Goal: Task Accomplishment & Management: Complete application form

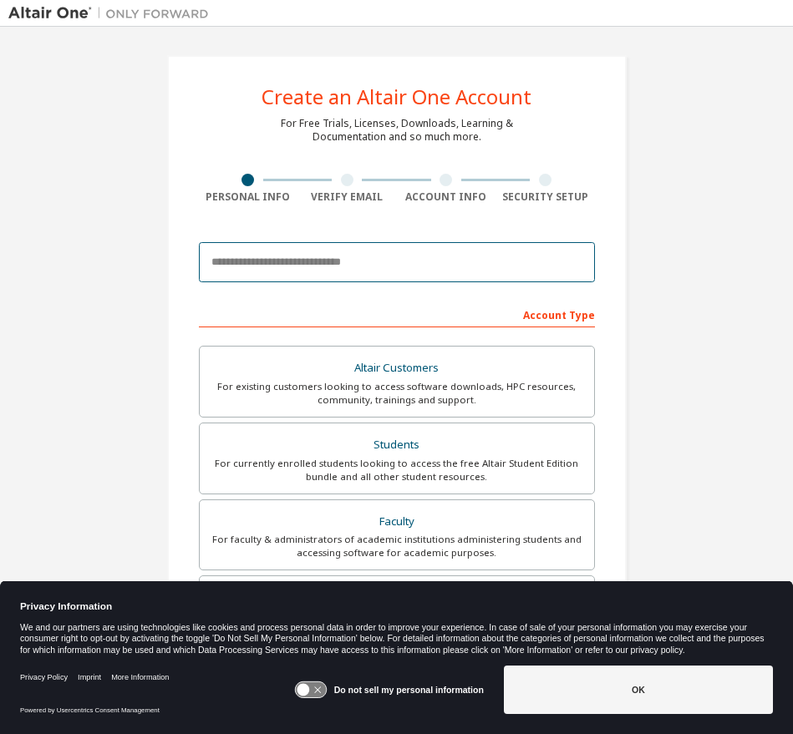
click at [274, 270] on input "email" at bounding box center [397, 262] width 396 height 40
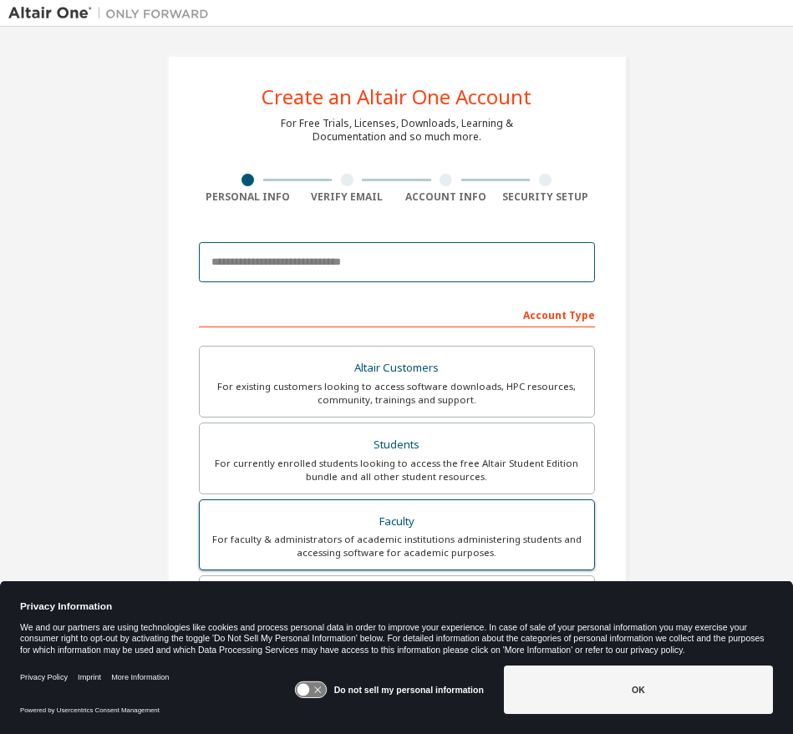
drag, startPoint x: 269, startPoint y: 271, endPoint x: 411, endPoint y: 550, distance: 313.1
click at [272, 275] on input "email" at bounding box center [397, 262] width 396 height 40
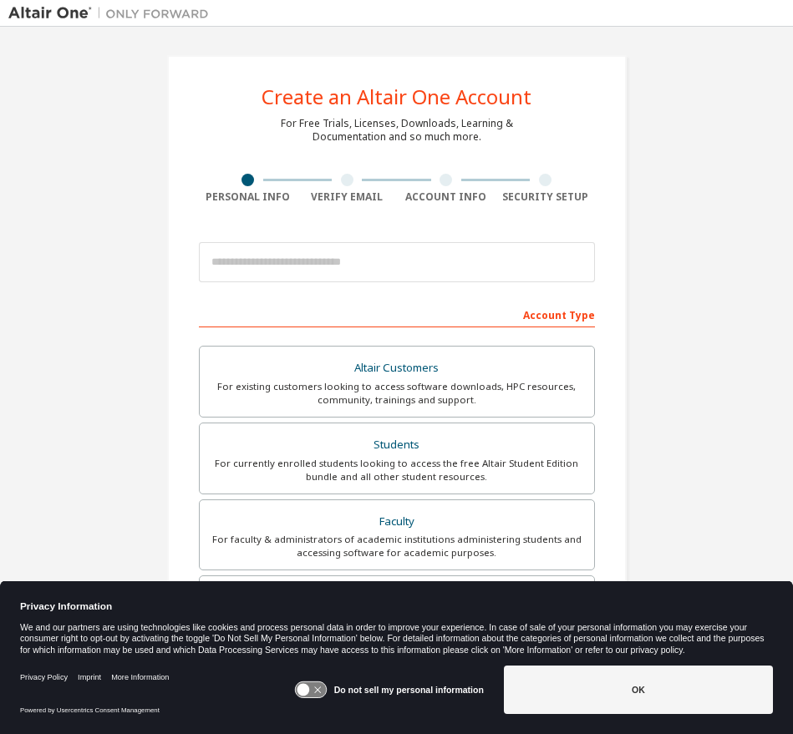
drag, startPoint x: 589, startPoint y: 679, endPoint x: 567, endPoint y: 667, distance: 25.1
click at [589, 678] on button "OK" at bounding box center [638, 690] width 269 height 48
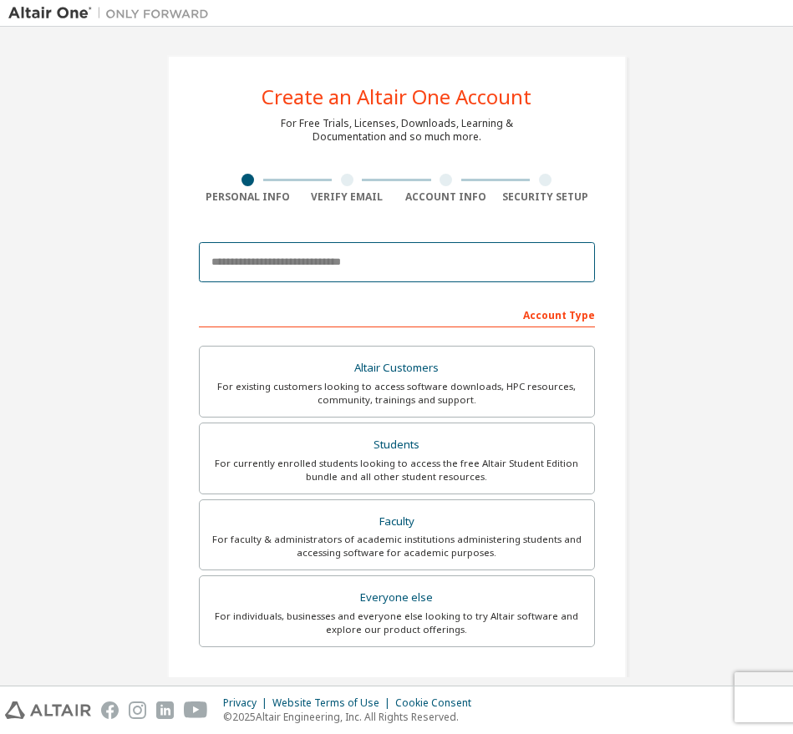
click at [279, 271] on input "email" at bounding box center [397, 262] width 396 height 40
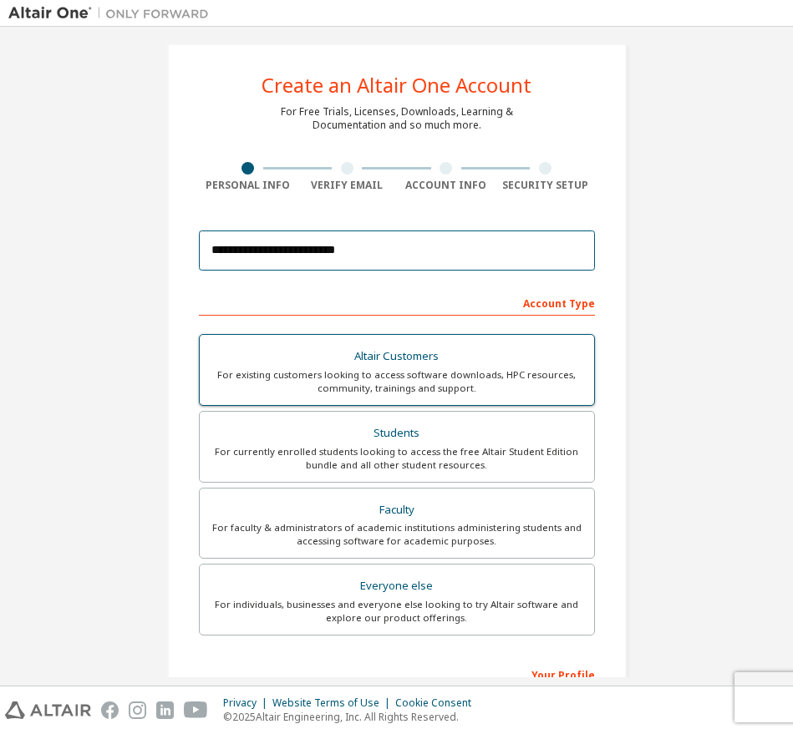
scroll to position [247, 0]
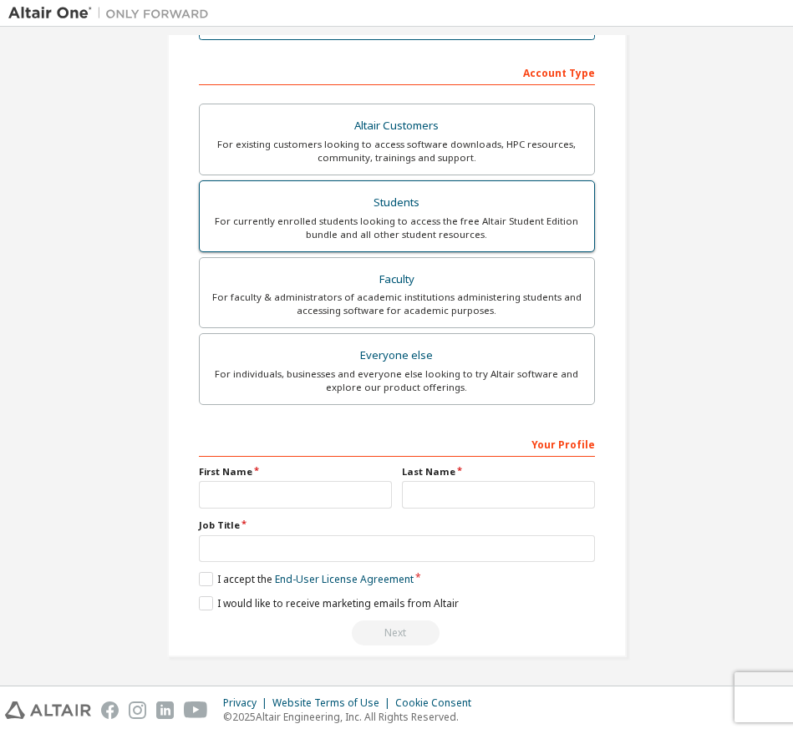
type input "**********"
click at [337, 233] on div "For currently enrolled students looking to access the free Altair Student Editi…" at bounding box center [397, 228] width 374 height 27
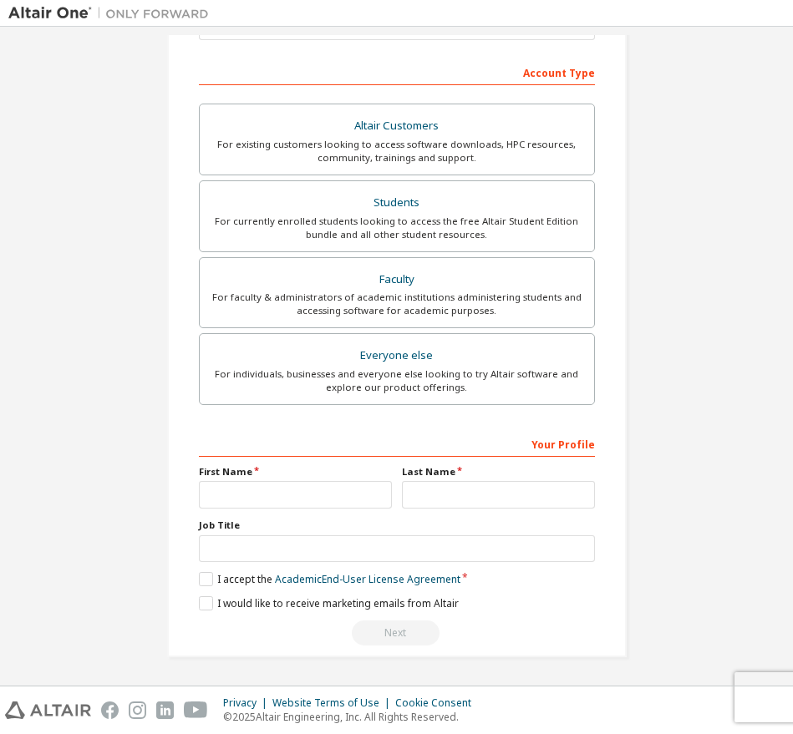
click at [276, 472] on div "First Name" at bounding box center [295, 486] width 203 height 43
type input "******"
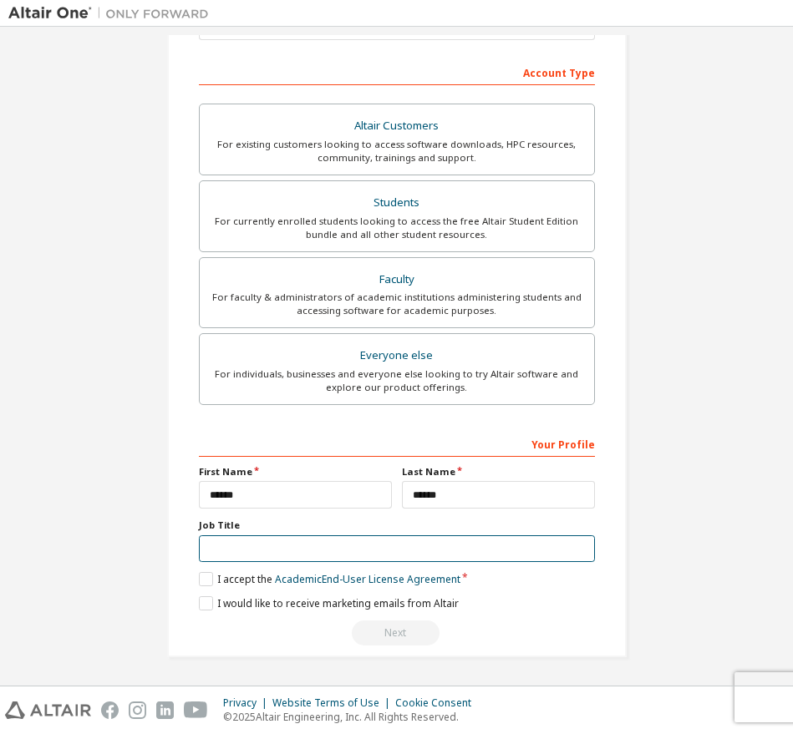
click at [299, 550] on input "text" at bounding box center [397, 549] width 396 height 28
click at [576, 550] on input "text" at bounding box center [397, 549] width 396 height 28
click at [568, 540] on input "text" at bounding box center [397, 549] width 396 height 28
click at [567, 546] on input "text" at bounding box center [397, 549] width 396 height 28
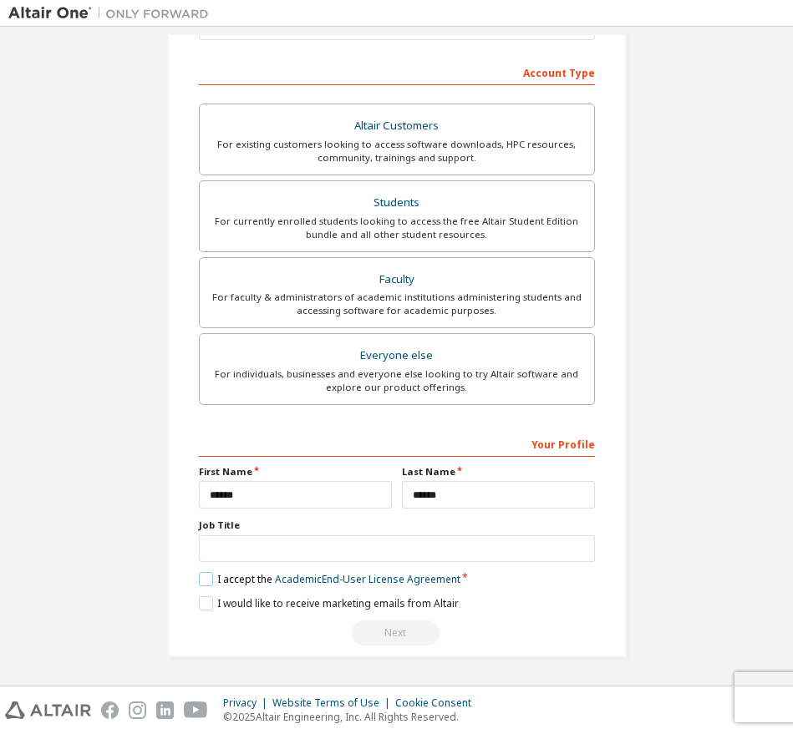
click at [204, 582] on label "I accept the Academic End-User License Agreement" at bounding box center [329, 579] width 261 height 14
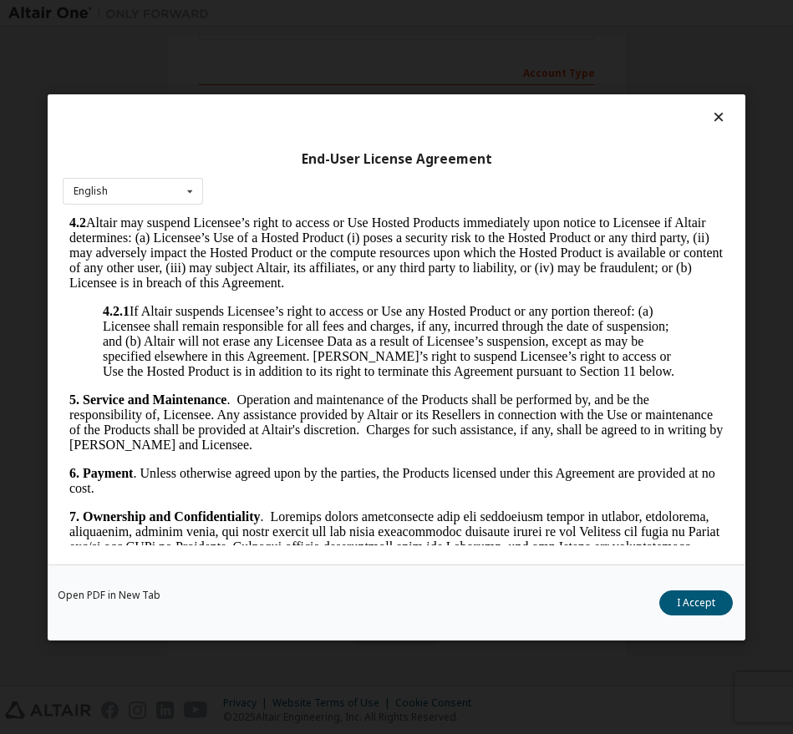
scroll to position [2276, 0]
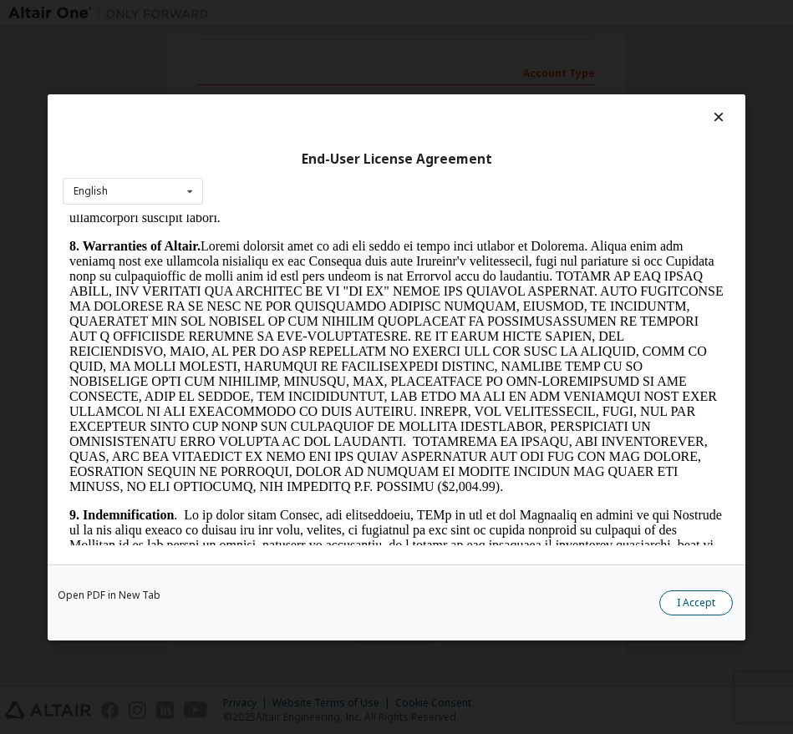
click at [693, 599] on button "I Accept" at bounding box center [696, 602] width 74 height 25
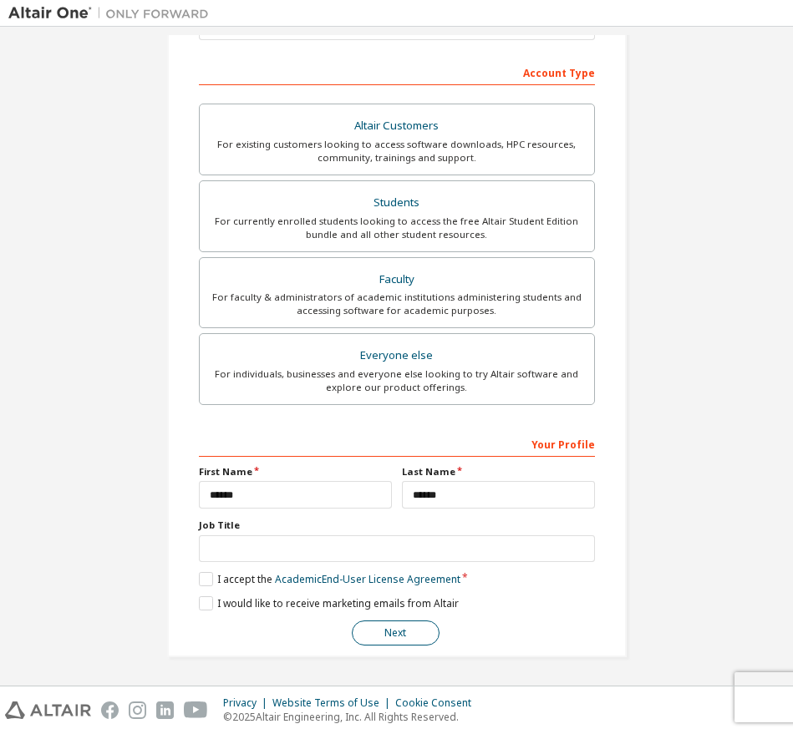
click at [392, 638] on button "Next" at bounding box center [396, 633] width 88 height 25
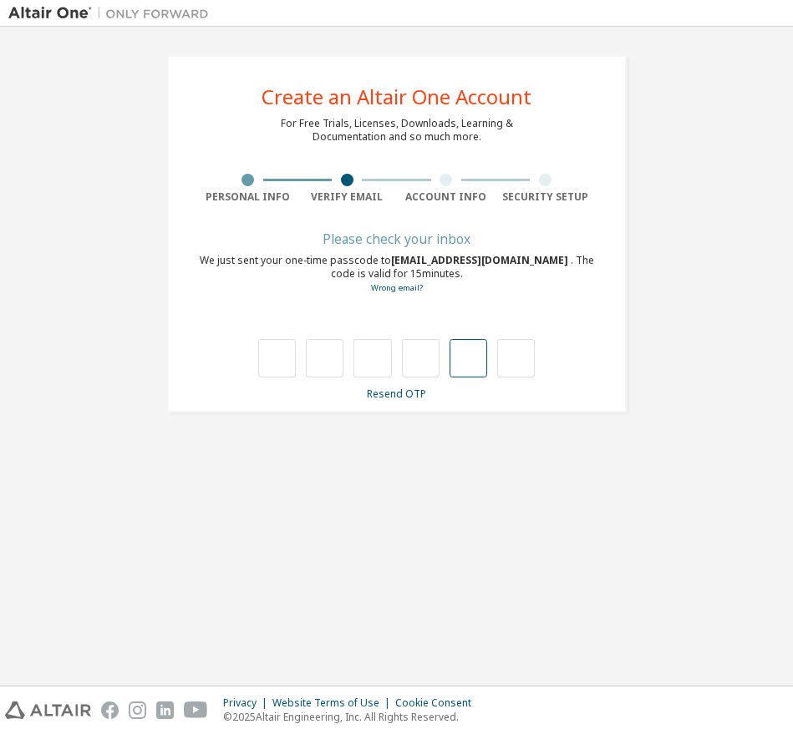
scroll to position [0, 0]
type input "*"
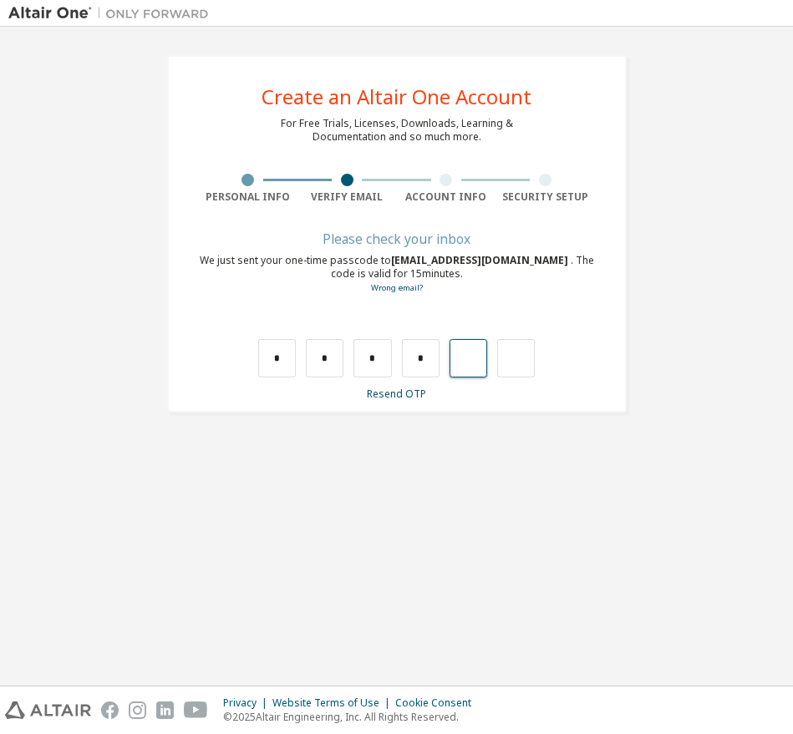
type input "*"
